Goal: Find specific page/section: Find specific page/section

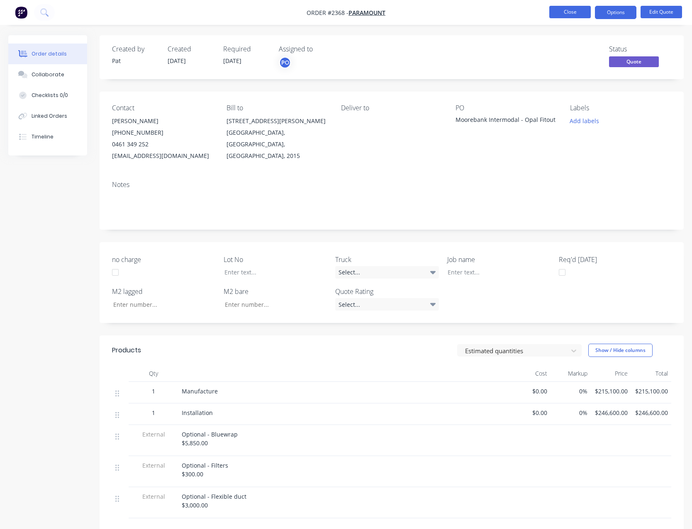
click at [573, 9] on button "Close" at bounding box center [569, 12] width 41 height 12
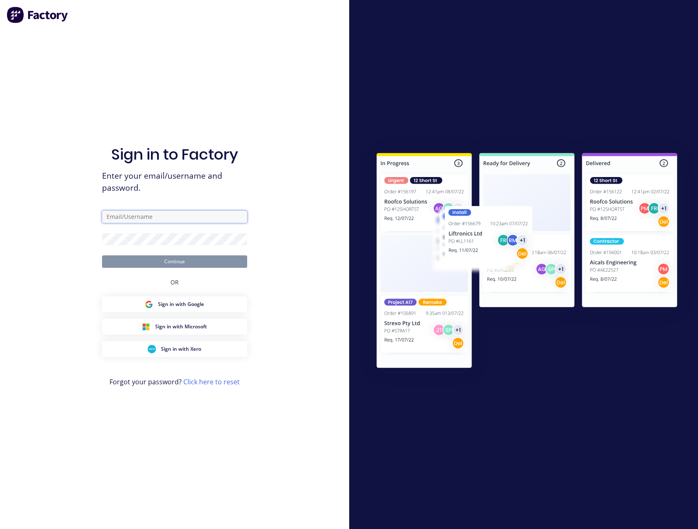
click at [149, 215] on input "text" at bounding box center [174, 217] width 145 height 12
type input "[EMAIL_ADDRESS][DOMAIN_NAME]"
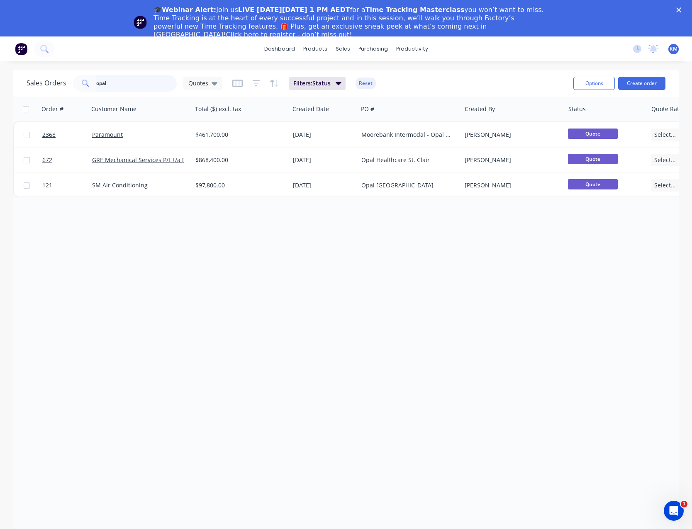
click at [121, 83] on input "opal" at bounding box center [136, 83] width 81 height 17
type input "o"
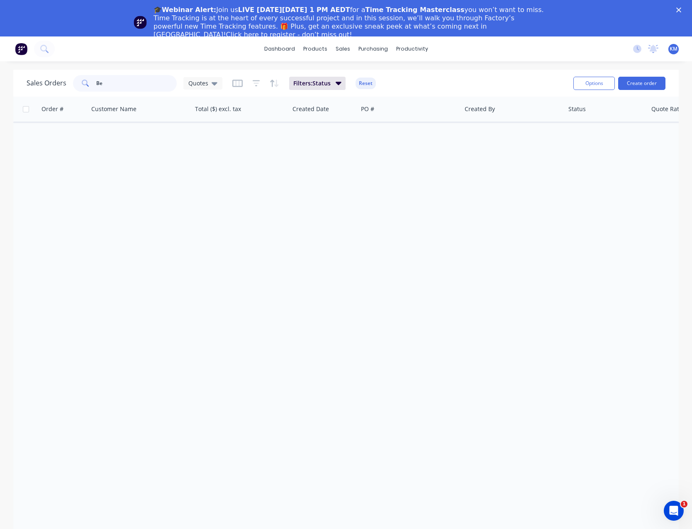
type input "B"
type input "S"
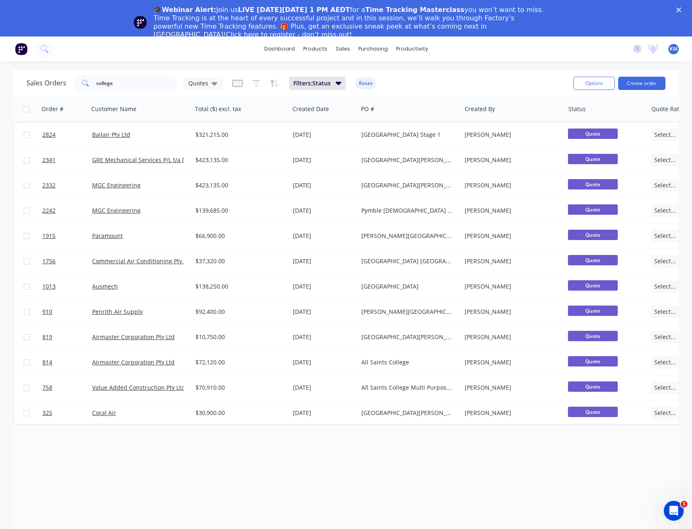
click at [685, 10] on div "Close" at bounding box center [680, 9] width 8 height 5
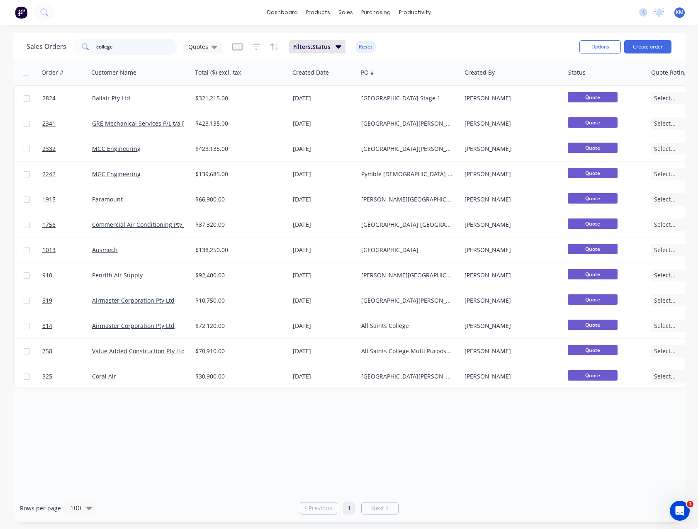
click at [118, 46] on input "college" at bounding box center [136, 47] width 81 height 17
type input "c"
